Goal: Task Accomplishment & Management: Complete application form

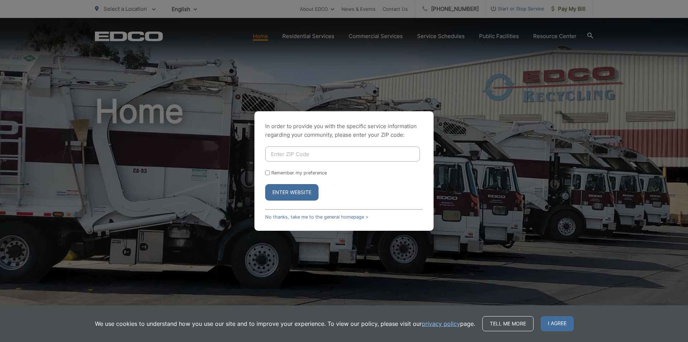
click at [276, 151] on input "Enter ZIP Code" at bounding box center [342, 153] width 155 height 15
type input "92081"
click at [269, 172] on input "Remember my preference" at bounding box center [267, 172] width 5 height 5
checkbox input "true"
click at [280, 190] on button "Enter Website" at bounding box center [291, 192] width 53 height 16
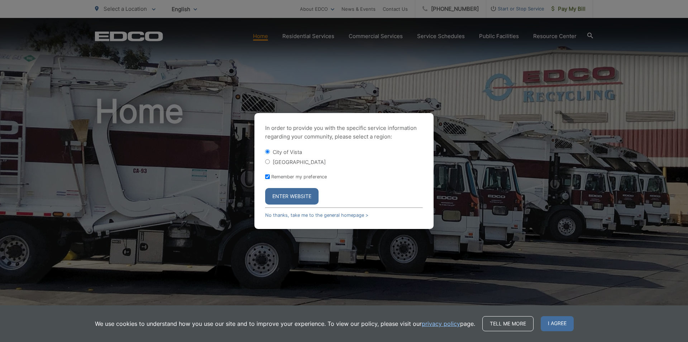
click at [282, 199] on button "Enter Website" at bounding box center [291, 196] width 53 height 16
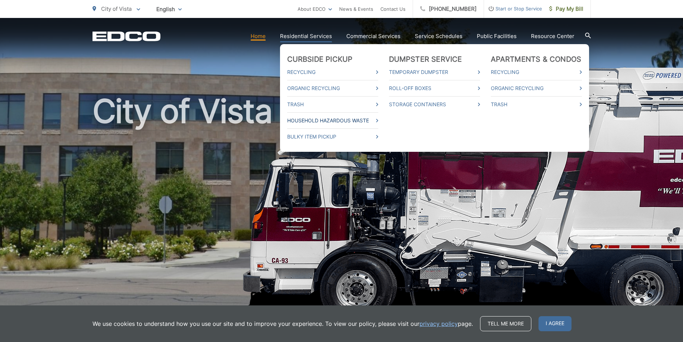
click at [306, 119] on link "Household Hazardous Waste" at bounding box center [332, 120] width 91 height 9
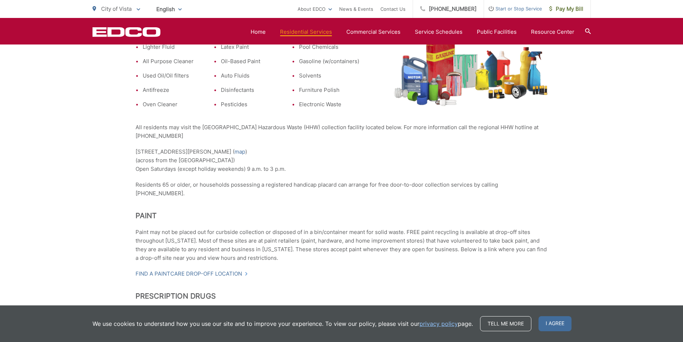
scroll to position [287, 0]
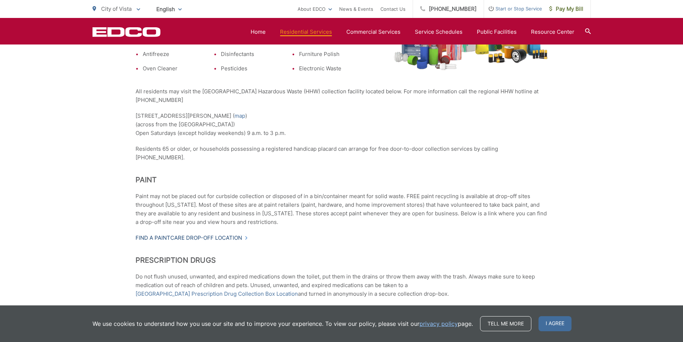
click at [177, 233] on link "Find a PaintCare drop-off location" at bounding box center [192, 237] width 113 height 9
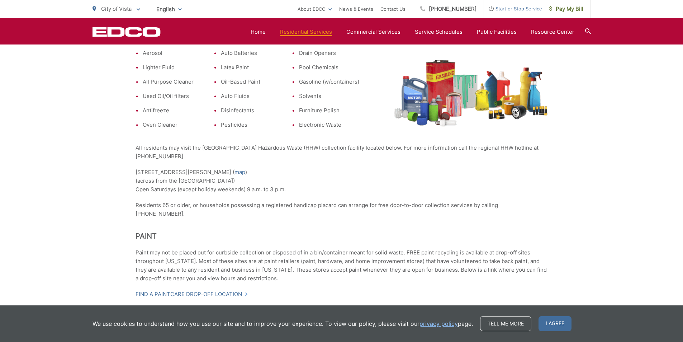
scroll to position [51, 0]
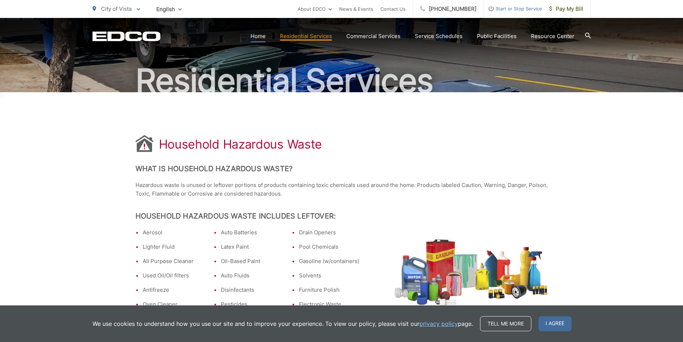
click at [266, 37] on link "Home" at bounding box center [258, 36] width 15 height 9
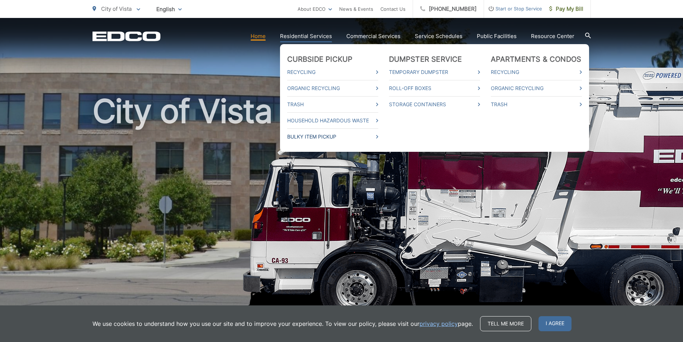
click at [308, 139] on link "Bulky Item Pickup" at bounding box center [332, 136] width 91 height 9
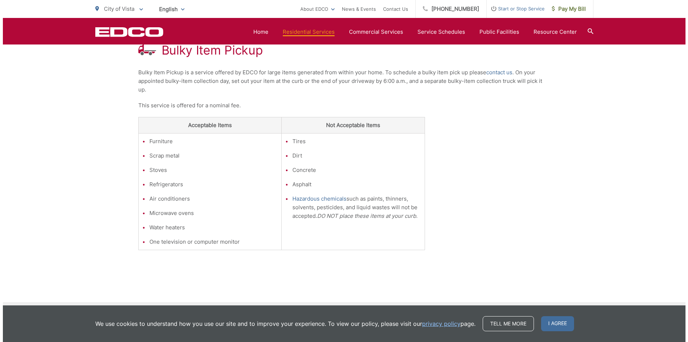
scroll to position [213, 0]
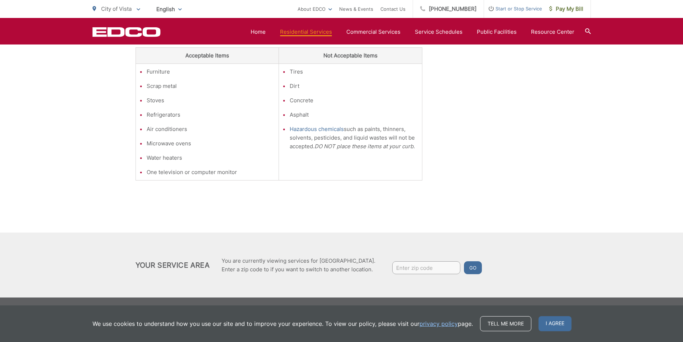
click at [403, 264] on input "Enter zip code" at bounding box center [426, 267] width 68 height 13
type input "92081"
click at [464, 261] on button "Go" at bounding box center [473, 267] width 18 height 13
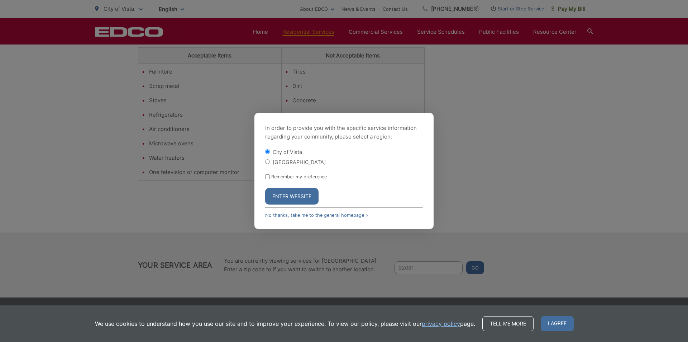
click at [283, 198] on button "Enter Website" at bounding box center [291, 196] width 53 height 16
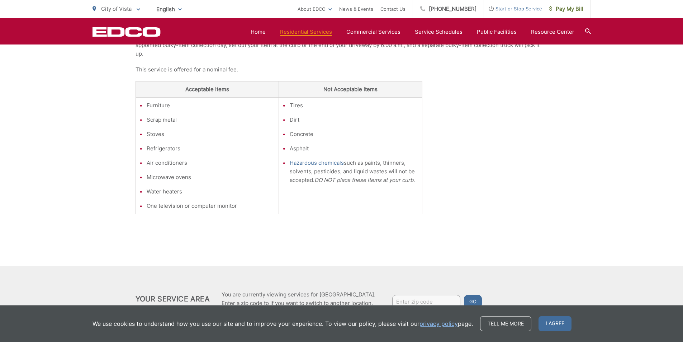
scroll to position [213, 0]
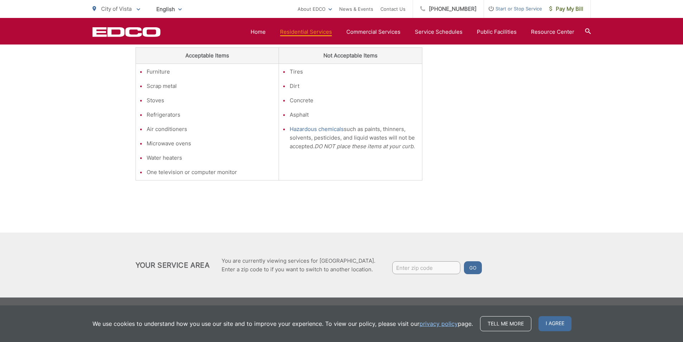
click at [413, 269] on input "Enter zip code" at bounding box center [426, 267] width 68 height 13
click at [467, 266] on button "Go" at bounding box center [473, 267] width 18 height 13
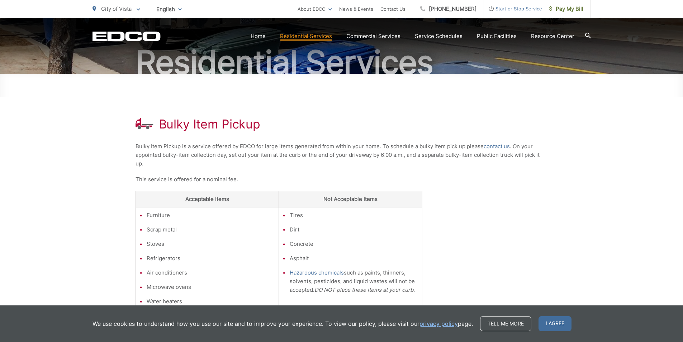
scroll to position [0, 0]
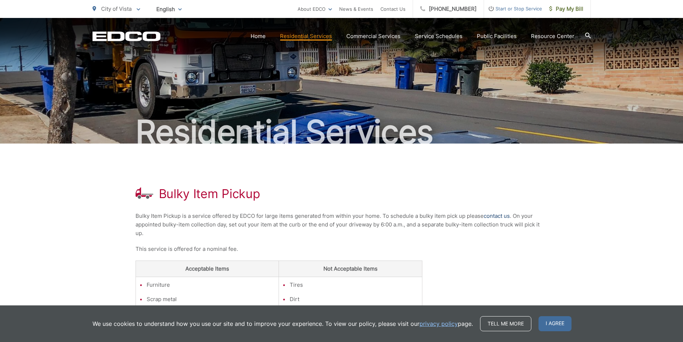
click at [496, 216] on link "contact us" at bounding box center [497, 216] width 26 height 9
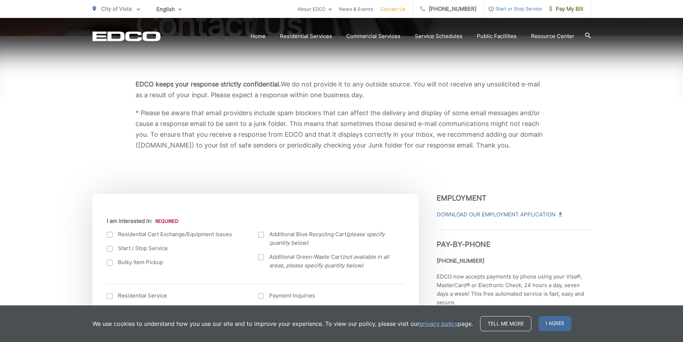
scroll to position [143, 0]
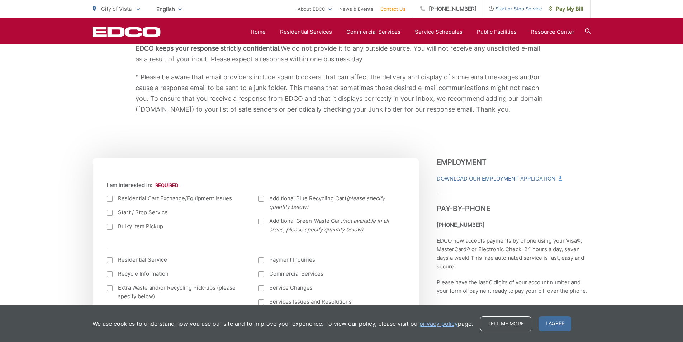
click at [110, 225] on div at bounding box center [110, 227] width 6 height 6
click at [0, 0] on input "Bulky Item Pickup" at bounding box center [0, 0] width 0 height 0
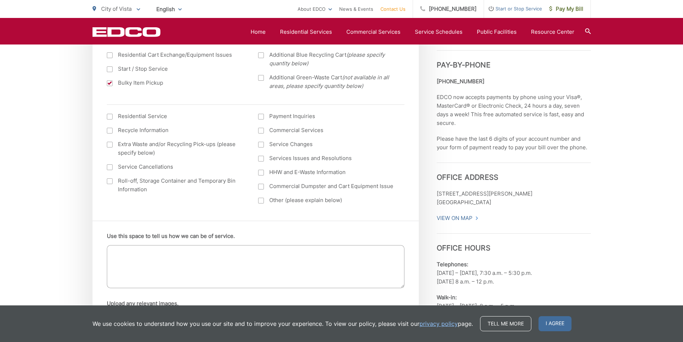
scroll to position [323, 0]
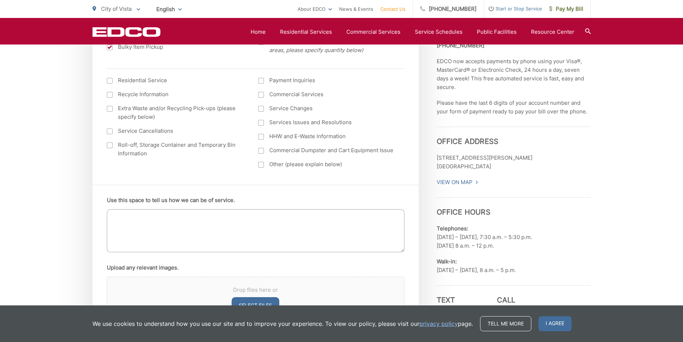
click at [229, 238] on textarea "Use this space to tell us how we can be of service." at bounding box center [256, 230] width 298 height 43
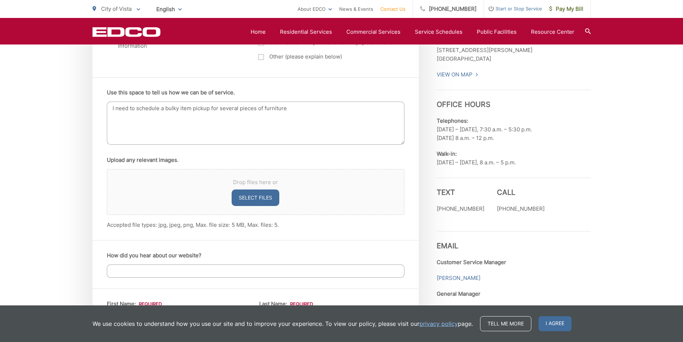
scroll to position [466, 0]
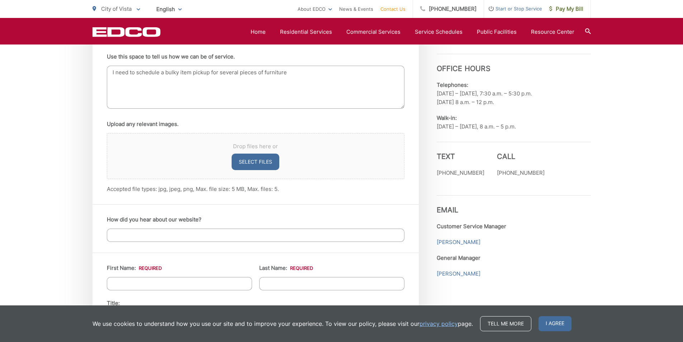
type textarea "I need to schedule a bulky item pickup for several pieces of furniture"
click at [207, 237] on input "How did you hear about our website?" at bounding box center [256, 234] width 298 height 13
click at [182, 236] on input "I have service with you" at bounding box center [256, 234] width 298 height 13
type input "I have service with you"
drag, startPoint x: 153, startPoint y: 283, endPoint x: 170, endPoint y: 285, distance: 17.3
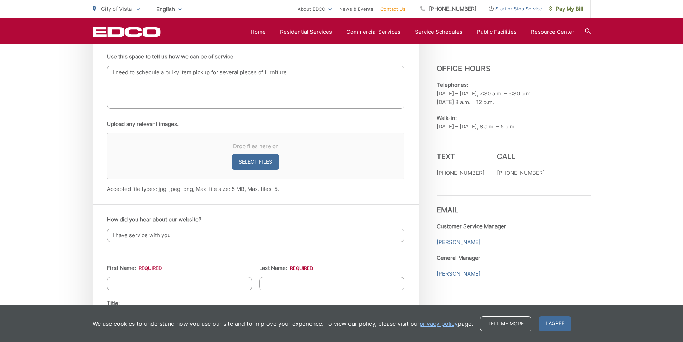
click at [153, 283] on input "First Name: *" at bounding box center [179, 283] width 145 height 13
type input "Evelyn"
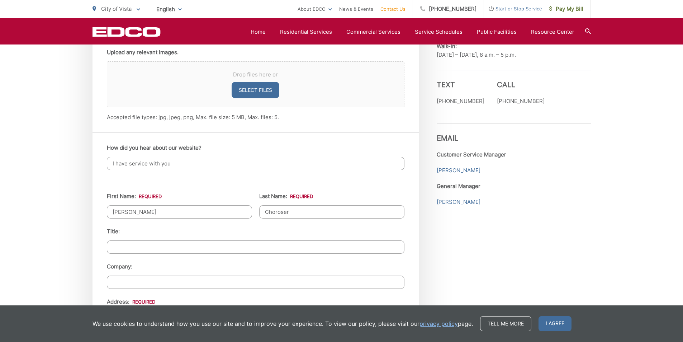
scroll to position [574, 0]
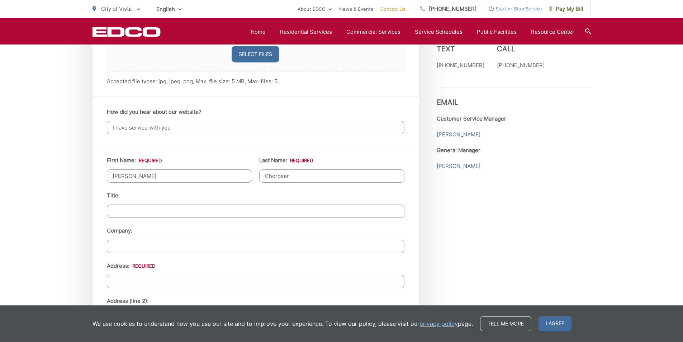
type input "Choroser"
click at [227, 209] on input "Title:" at bounding box center [256, 210] width 298 height 13
click at [170, 275] on input "Address: *" at bounding box center [256, 281] width 298 height 13
type input "1487 Oakcreek Lane"
type input "Vista"
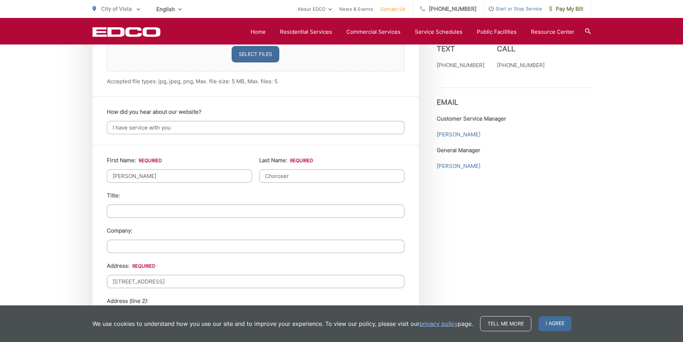
type input "92081"
type input "9494225756"
type input "doraleec7@gmail.com"
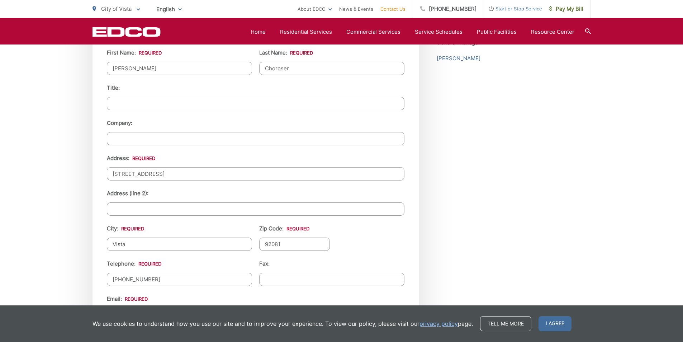
scroll to position [717, 0]
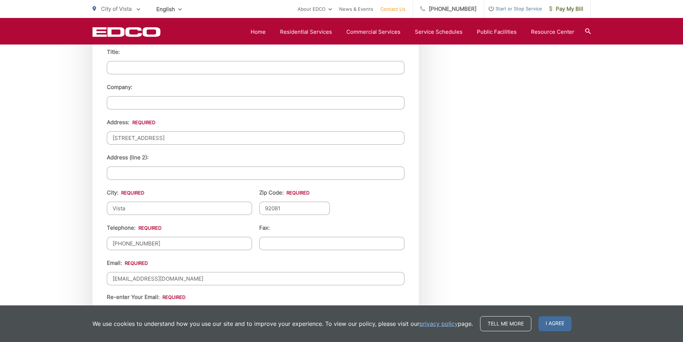
click at [187, 245] on input "(949) 422-5756" at bounding box center [179, 243] width 145 height 13
type input "(949) 842-2359"
drag, startPoint x: 191, startPoint y: 277, endPoint x: 272, endPoint y: 254, distance: 84.1
click at [191, 277] on input "doraleec7@gmail.com" at bounding box center [256, 278] width 298 height 13
type input "d"
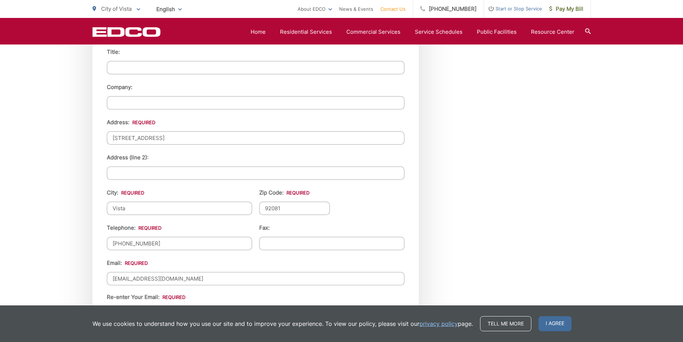
scroll to position [789, 0]
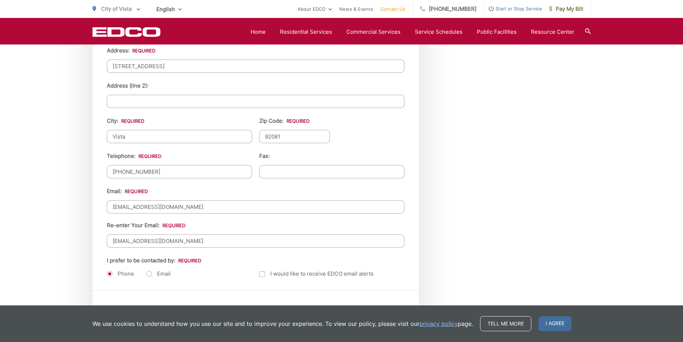
type input "echoroser@gmail.com"
click at [187, 240] on input "doraleec7@gmail.com" at bounding box center [256, 240] width 298 height 13
type input "d"
type input "echoroser@gmail.com"
click at [148, 273] on label "Email" at bounding box center [158, 273] width 24 height 7
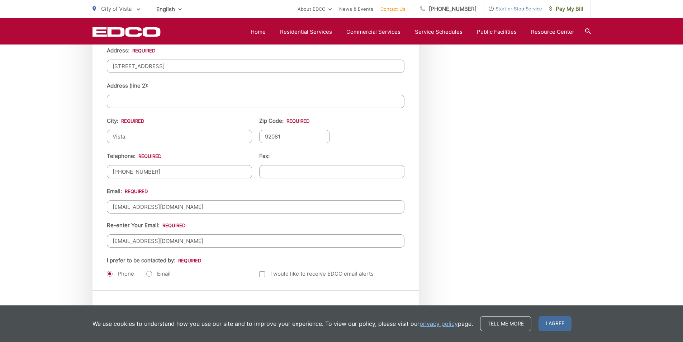
radio input "true"
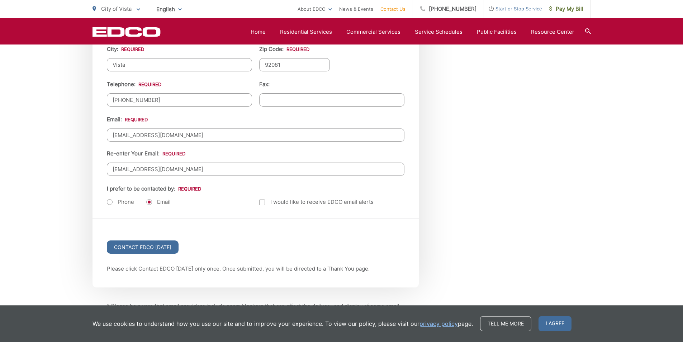
scroll to position [932, 0]
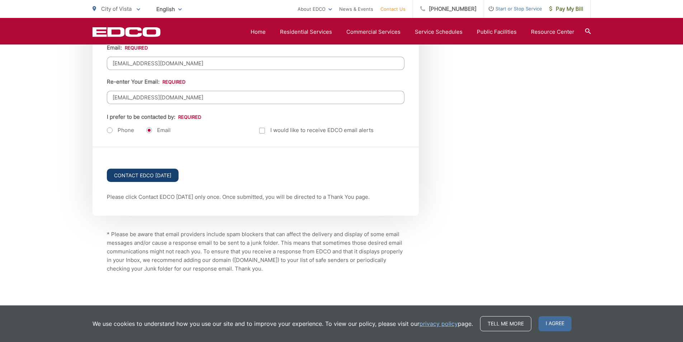
click at [159, 175] on input "Contact EDCO Today" at bounding box center [143, 175] width 72 height 13
